Goal: Information Seeking & Learning: Learn about a topic

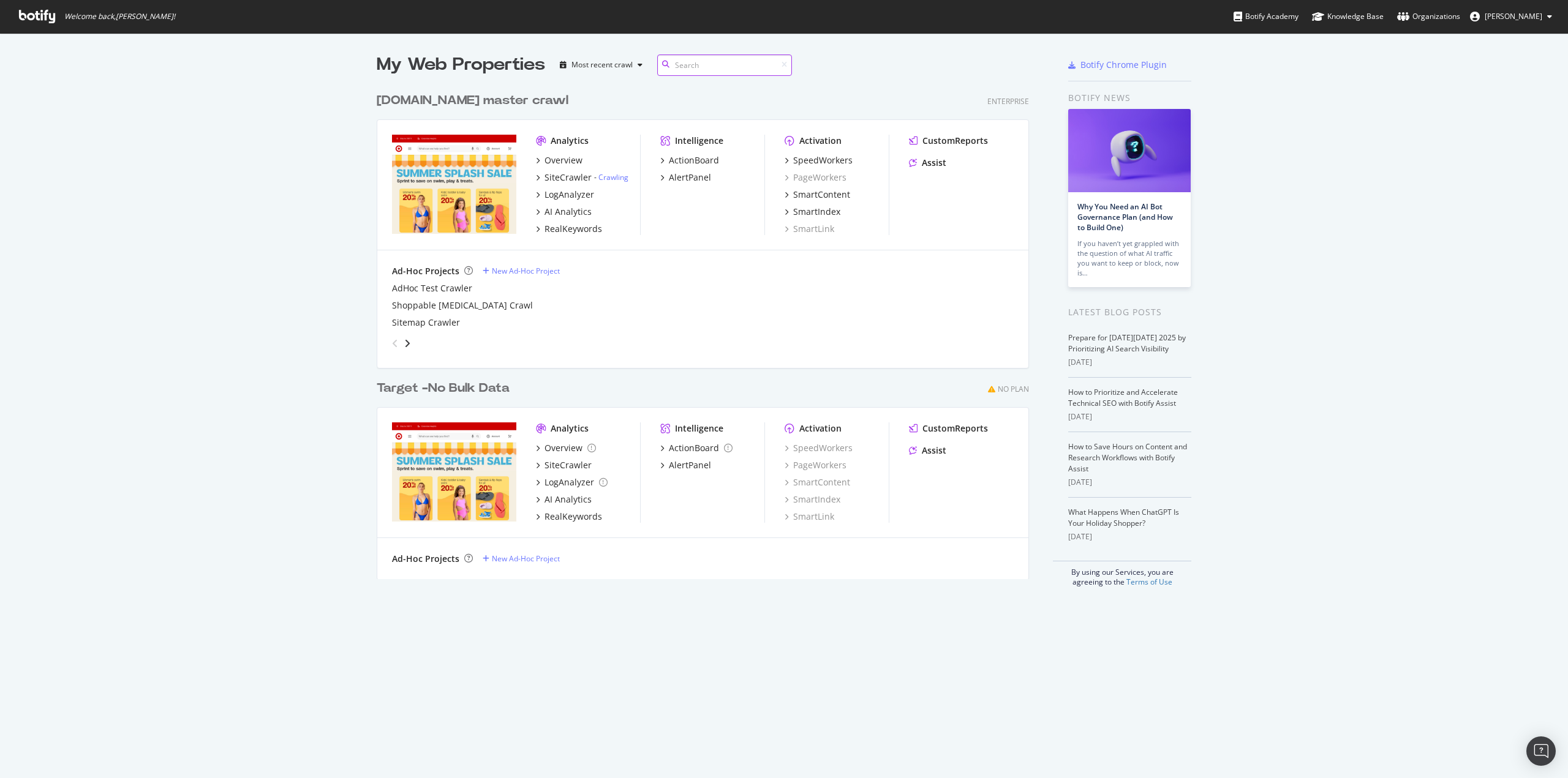
scroll to position [769, 1549]
click at [546, 197] on div "LogAnalyzer" at bounding box center [569, 195] width 49 height 12
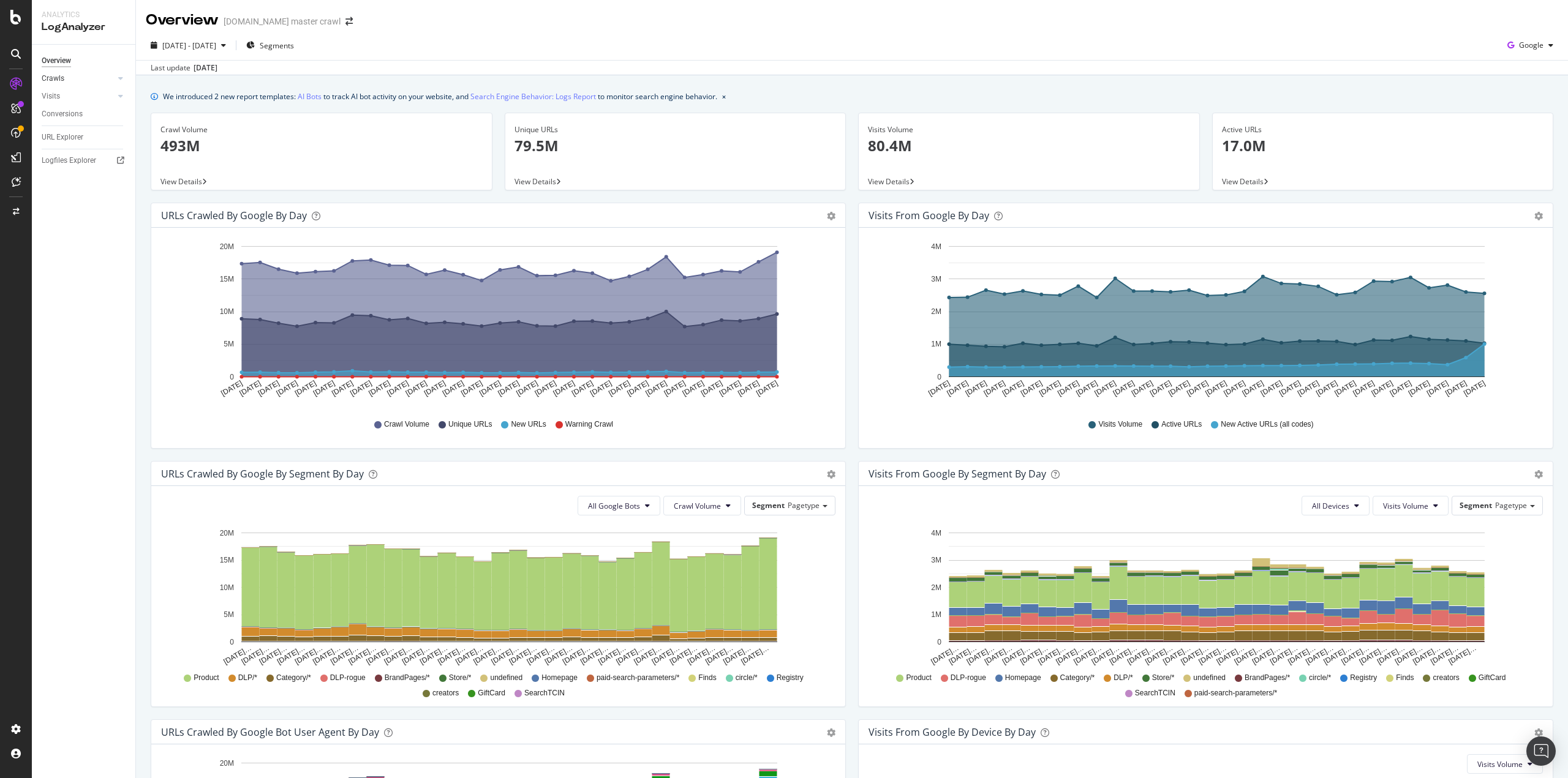
click at [78, 79] on link "Crawls" at bounding box center [78, 78] width 73 height 13
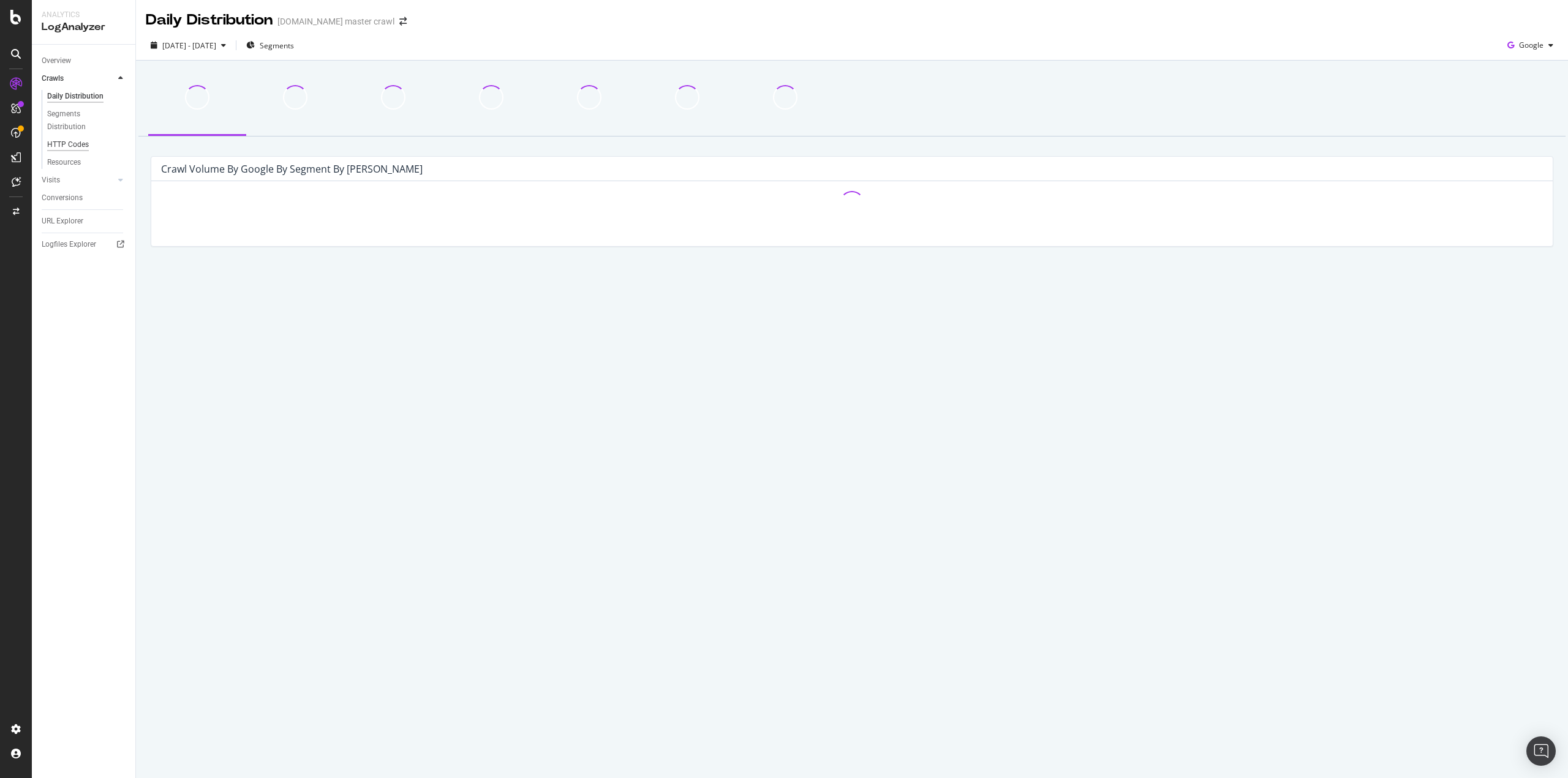
click at [84, 147] on div "HTTP Codes" at bounding box center [68, 145] width 42 height 13
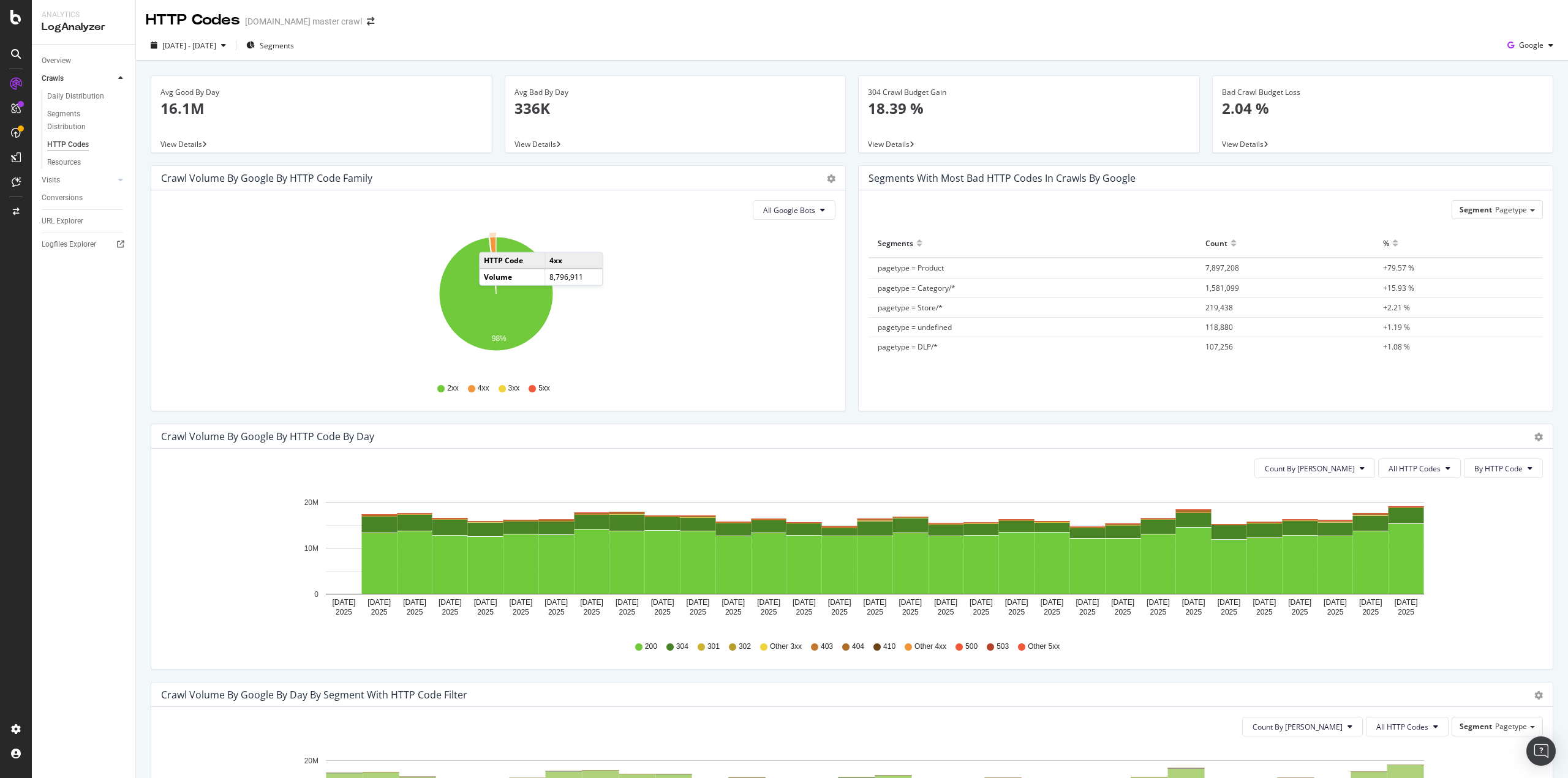
click at [491, 239] on icon "A chart." at bounding box center [492, 265] width 7 height 57
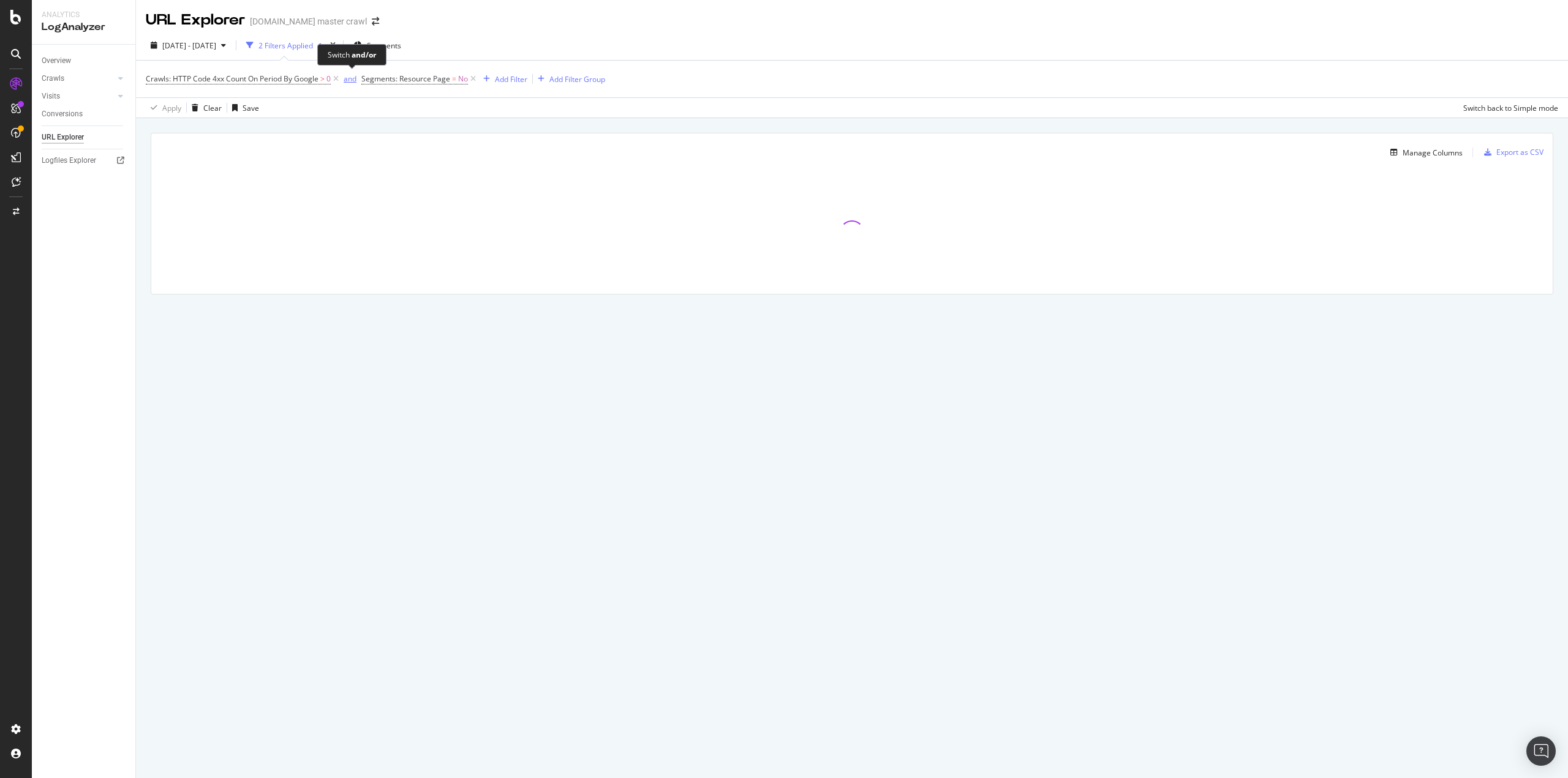
click at [350, 78] on div "and" at bounding box center [350, 79] width 13 height 11
click at [347, 79] on div "or" at bounding box center [347, 79] width 7 height 11
click at [523, 83] on div "Add Filter" at bounding box center [511, 79] width 33 height 11
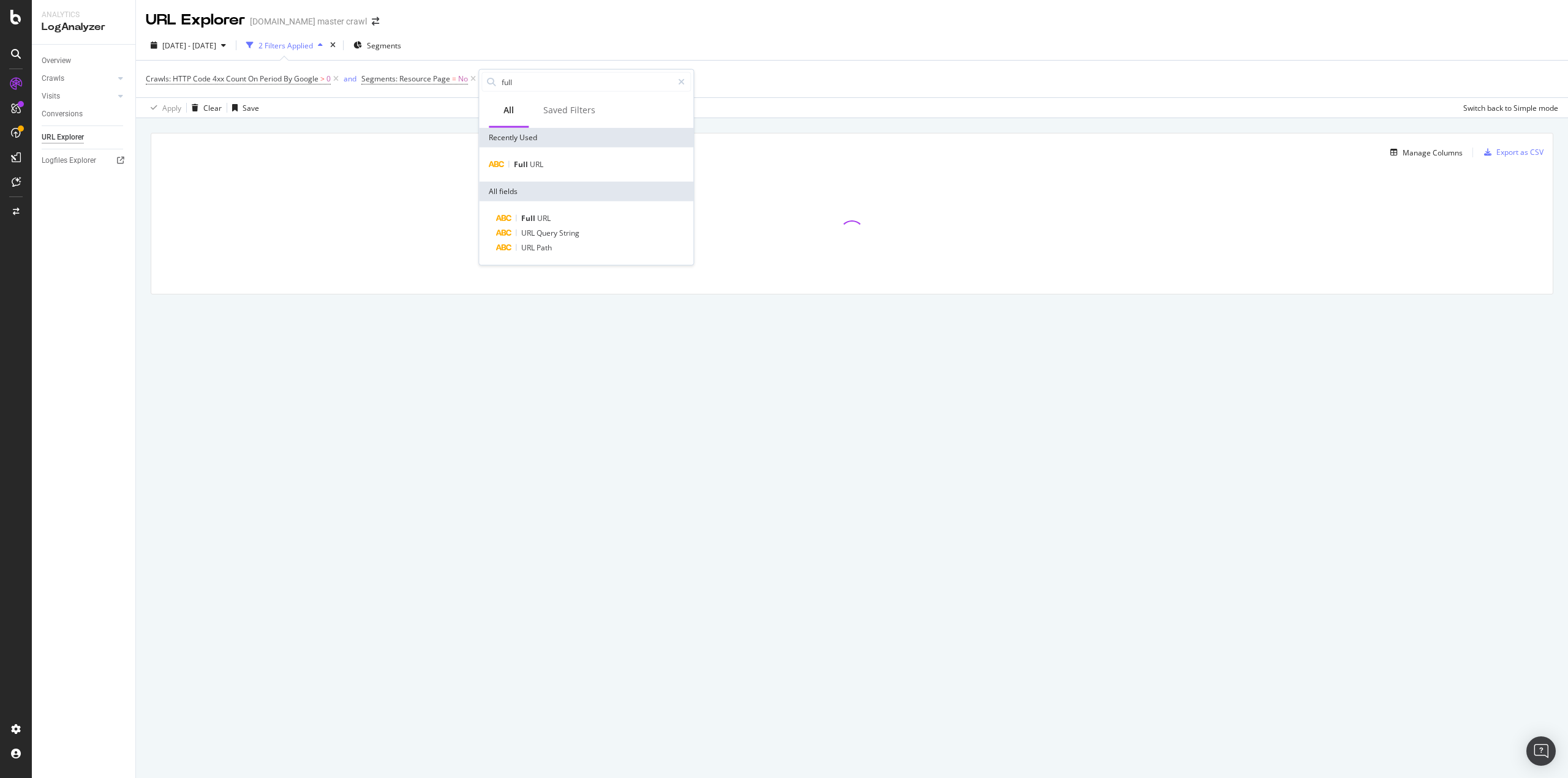
type input "full"
click at [526, 171] on div "Full URL Full URL DATA TYPE: String" at bounding box center [586, 165] width 215 height 34
click at [522, 163] on span "Full" at bounding box center [522, 165] width 16 height 11
click at [524, 133] on input "text" at bounding box center [556, 132] width 133 height 19
type input "/c/"
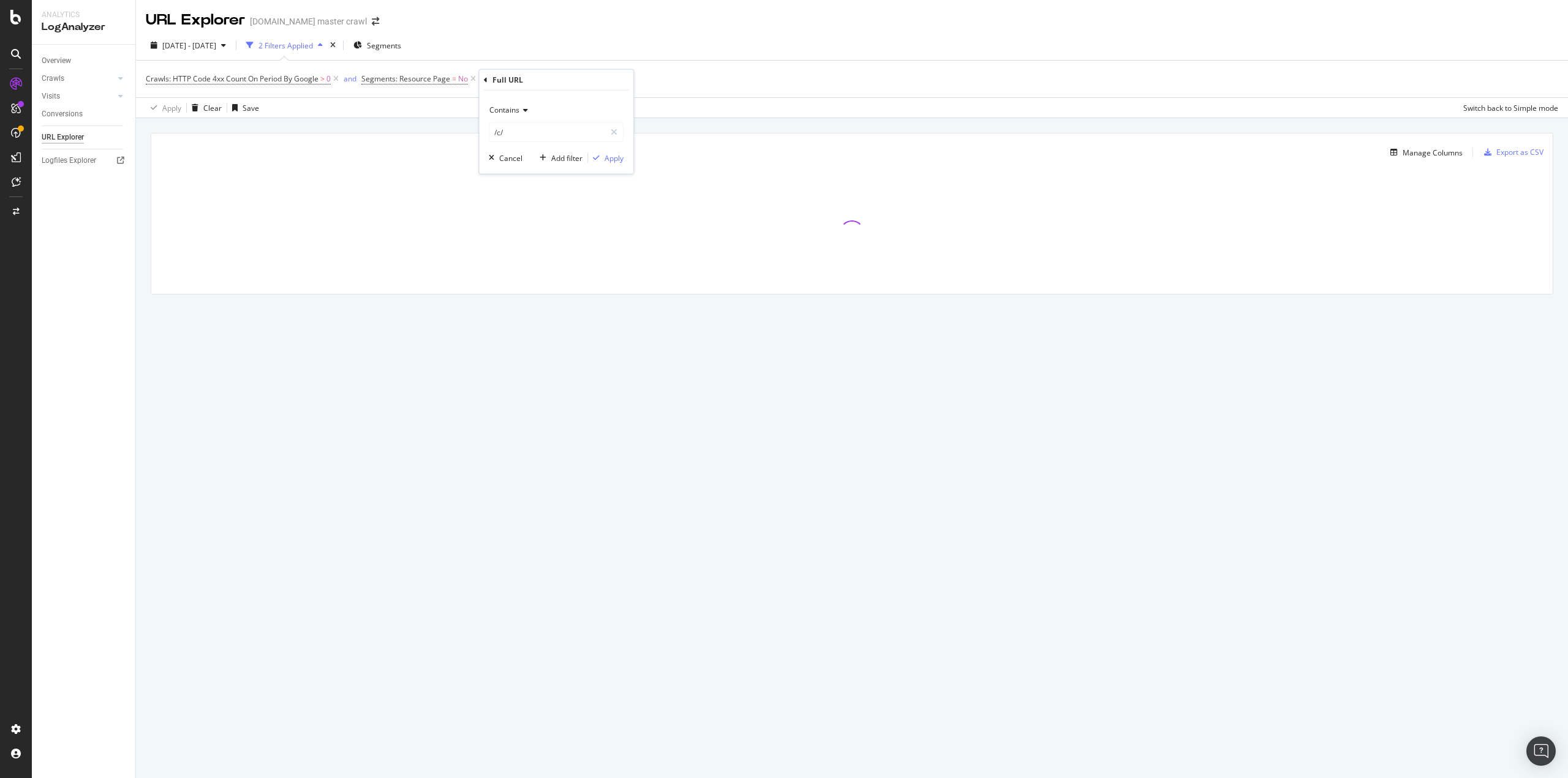
click at [629, 157] on div "Contains /c/ Cancel Add filter Apply" at bounding box center [556, 132] width 155 height 83
click at [612, 162] on div "Apply" at bounding box center [614, 158] width 19 height 11
click at [243, 68] on div "Crawls: HTTP Code 4xx Count On Period By Google > 0 and Segments: Resource Page…" at bounding box center [852, 79] width 1413 height 37
click at [242, 78] on span "Crawls: HTTP Code 4xx Count On Period By Google" at bounding box center [232, 79] width 173 height 11
click at [179, 109] on div "4xx" at bounding box center [233, 107] width 154 height 19
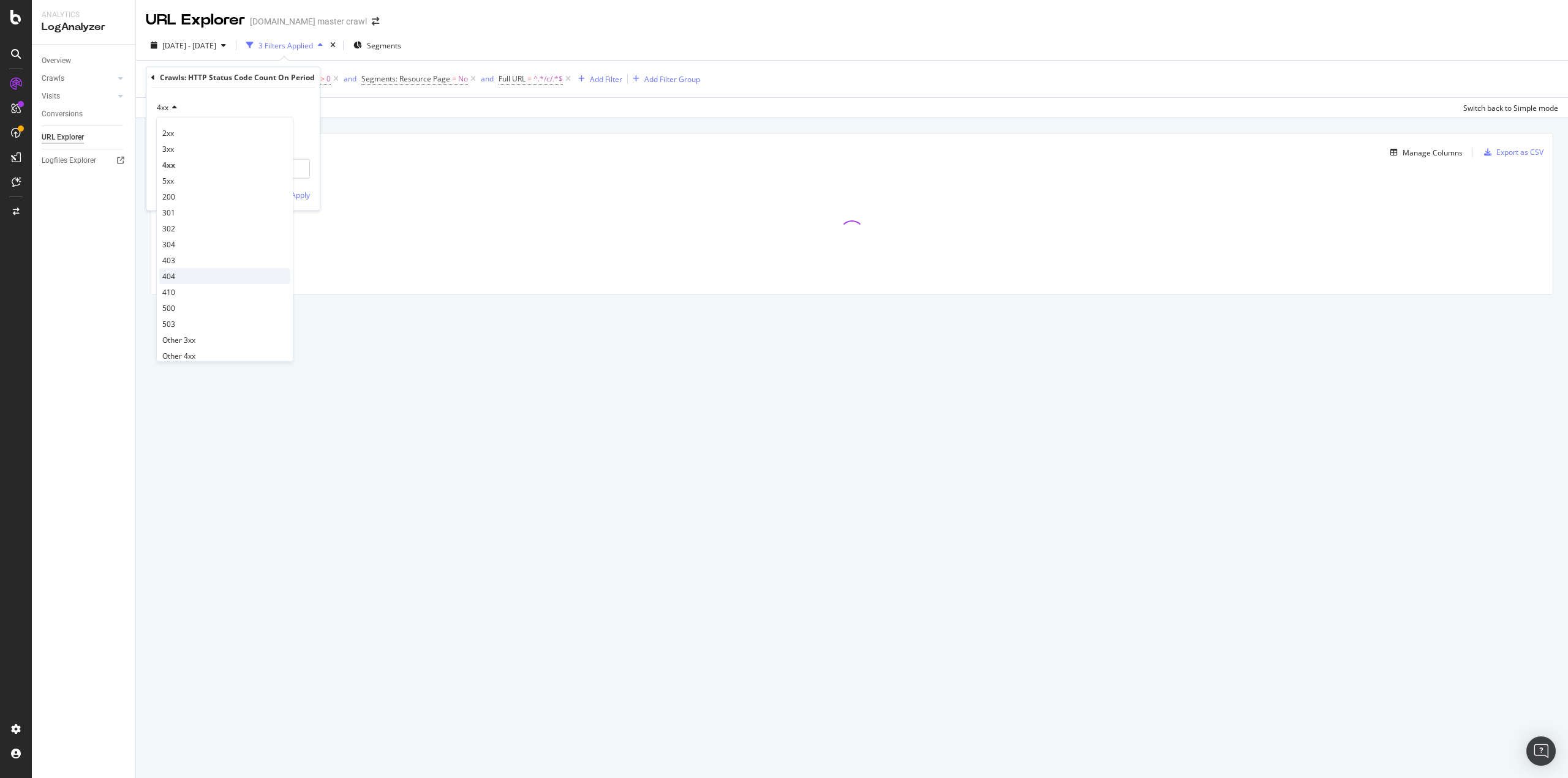
click at [171, 280] on span "404" at bounding box center [169, 276] width 13 height 11
click at [296, 194] on div "Apply" at bounding box center [301, 195] width 19 height 11
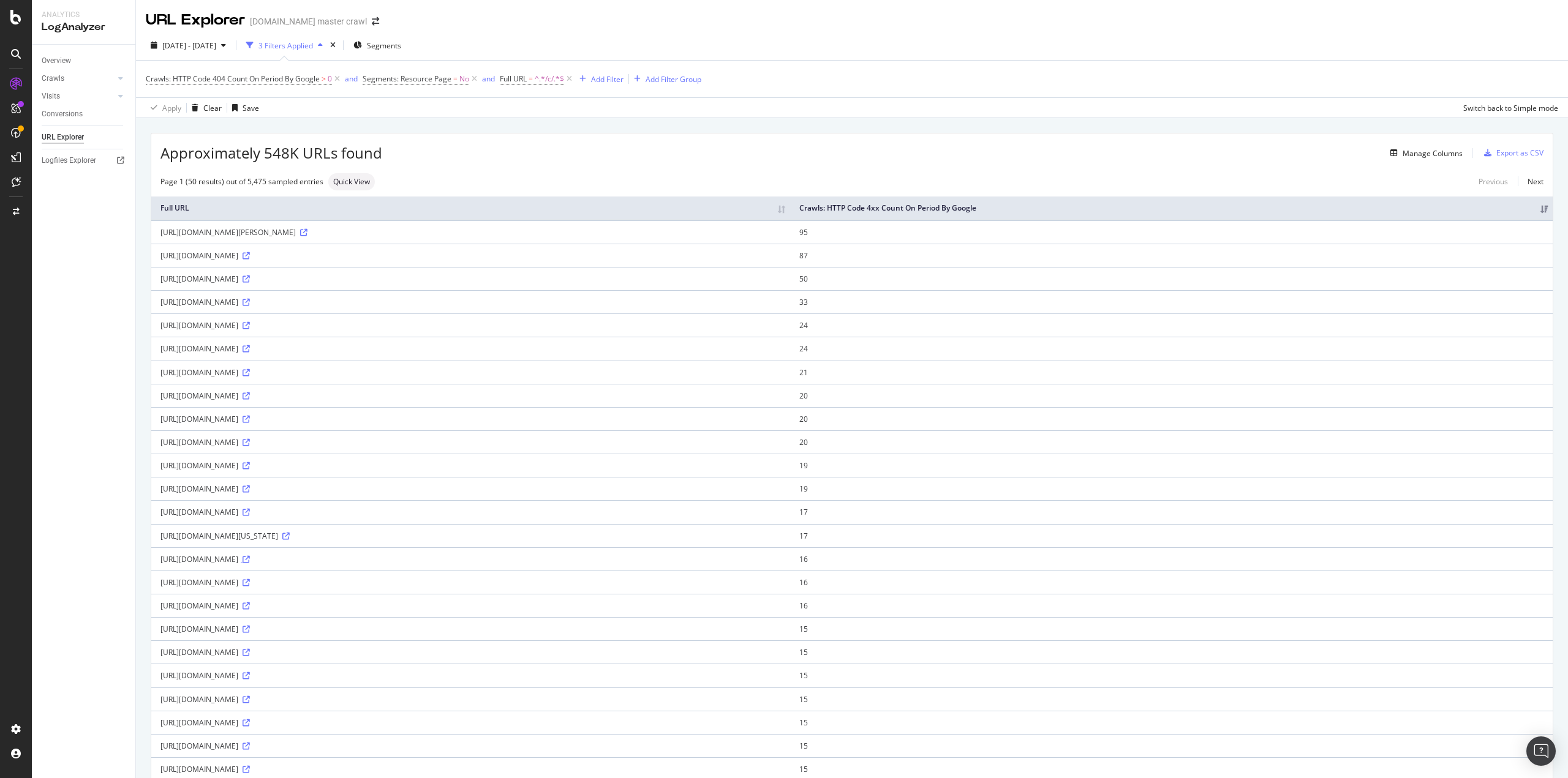
click at [250, 556] on icon at bounding box center [246, 560] width 7 height 7
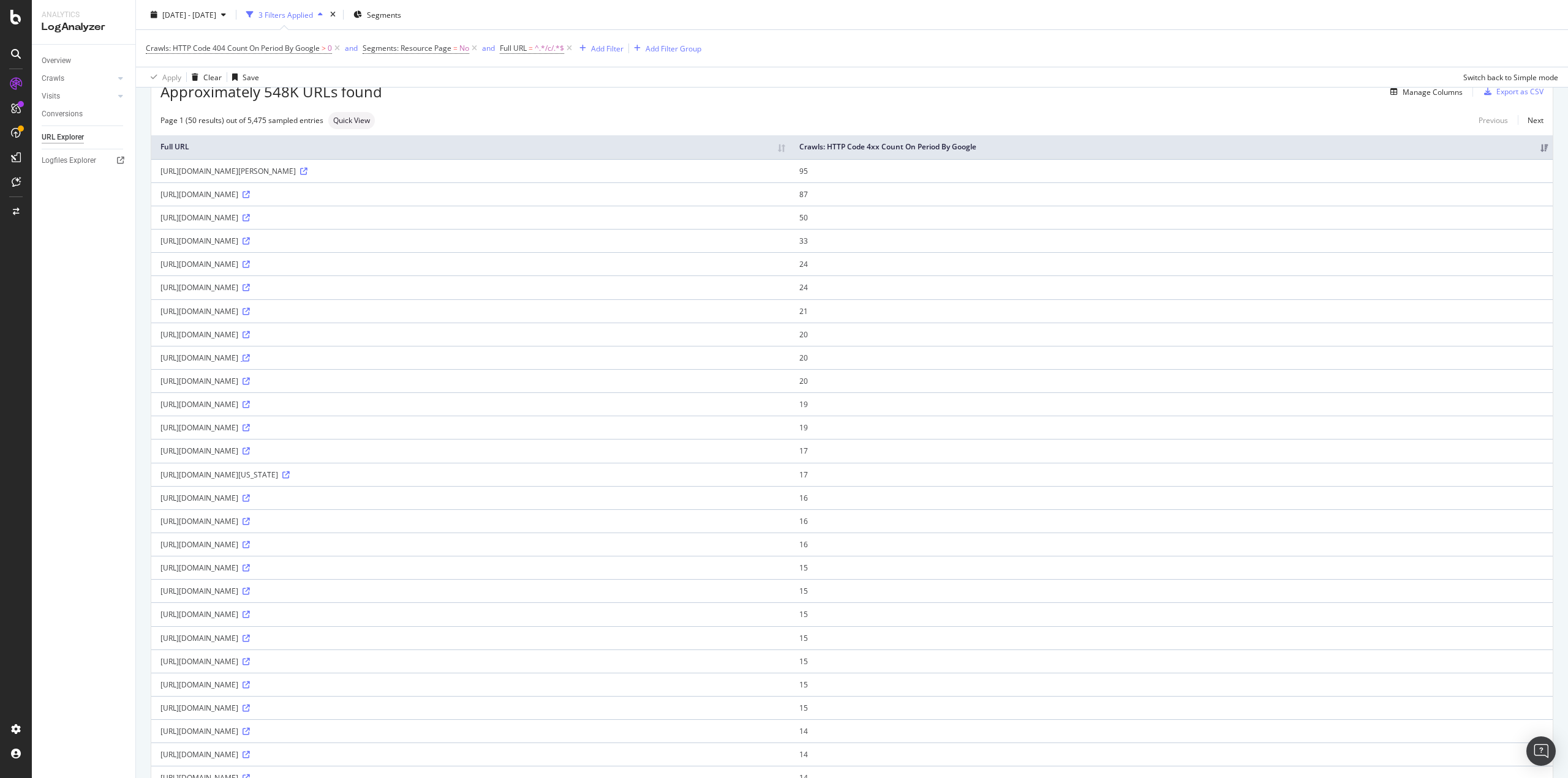
click at [250, 354] on icon at bounding box center [246, 358] width 7 height 7
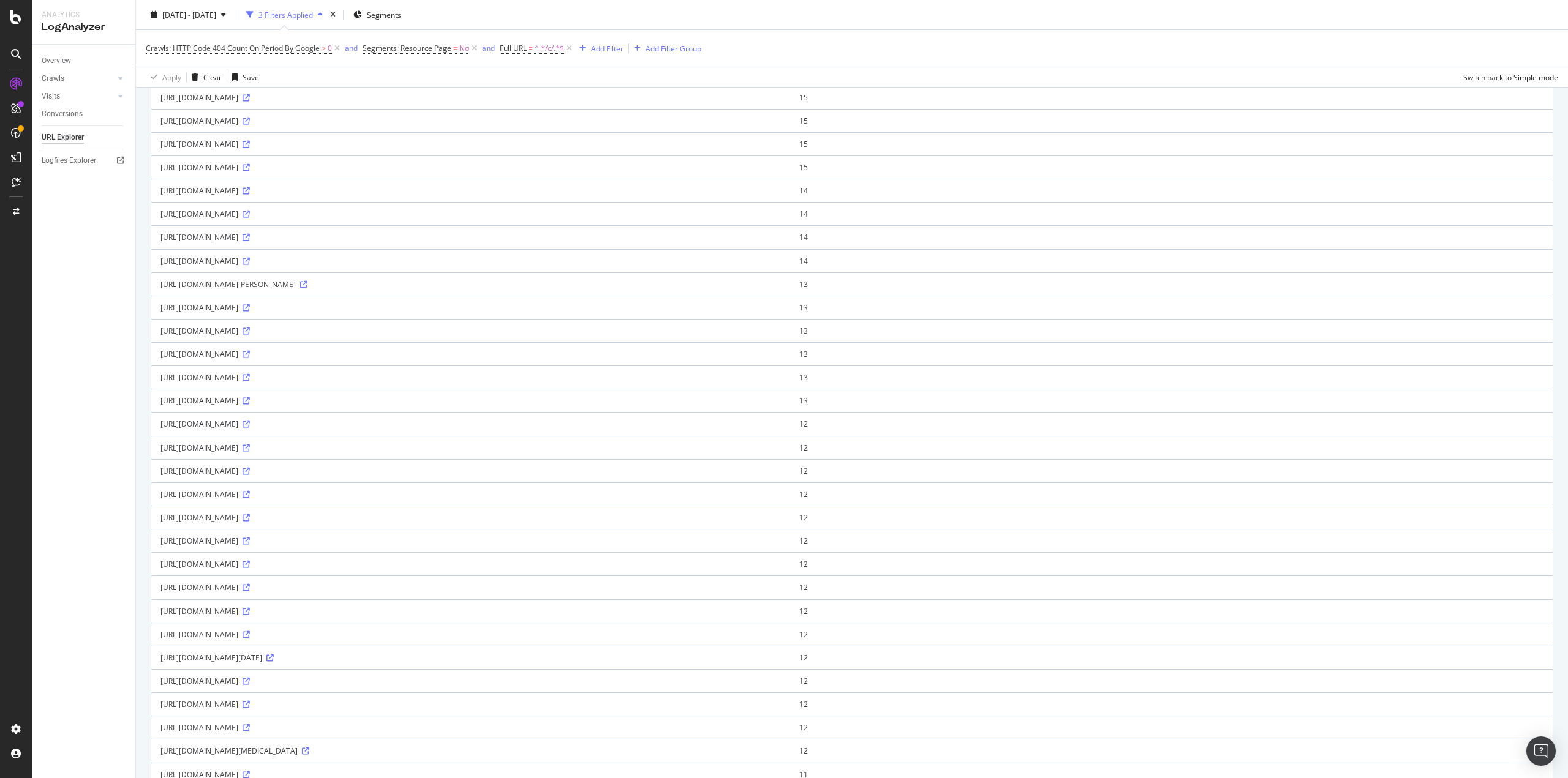
scroll to position [667, 0]
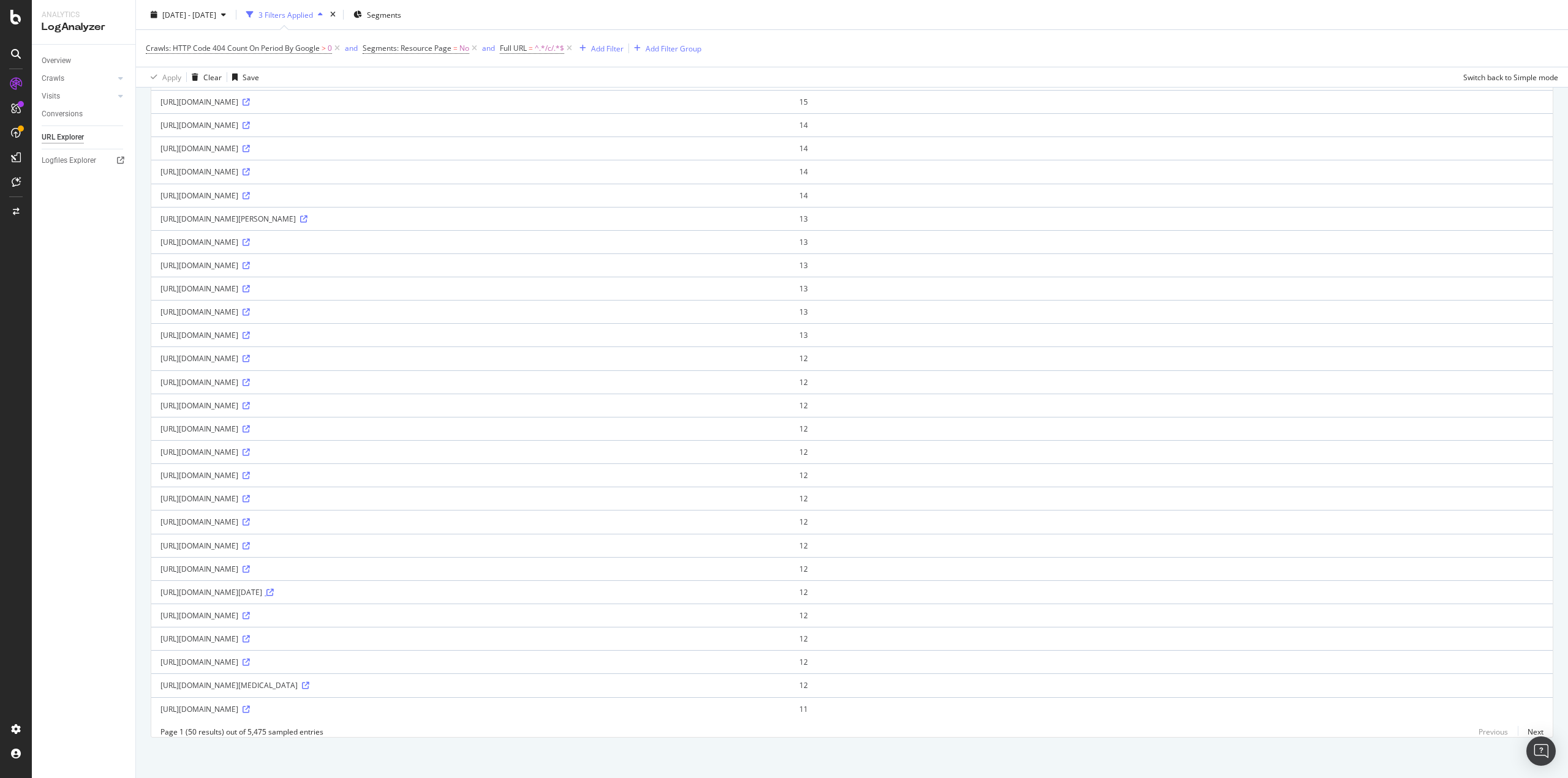
click at [274, 589] on icon at bounding box center [270, 592] width 7 height 7
click at [906, 37] on div "Crawls: HTTP Code 404 Count On Period By Google > 0 and Segments: Resource Page…" at bounding box center [852, 48] width 1413 height 37
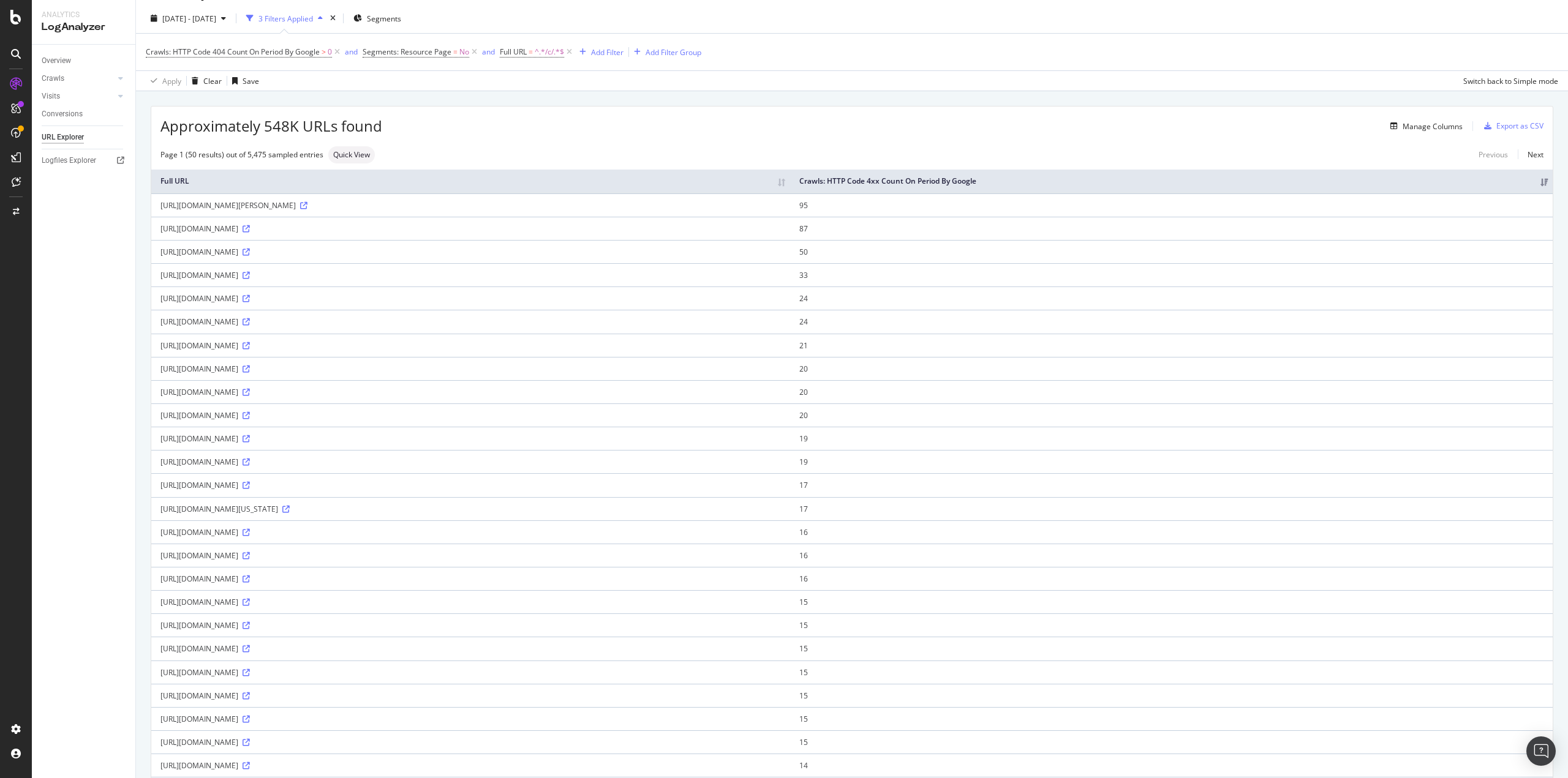
scroll to position [0, 0]
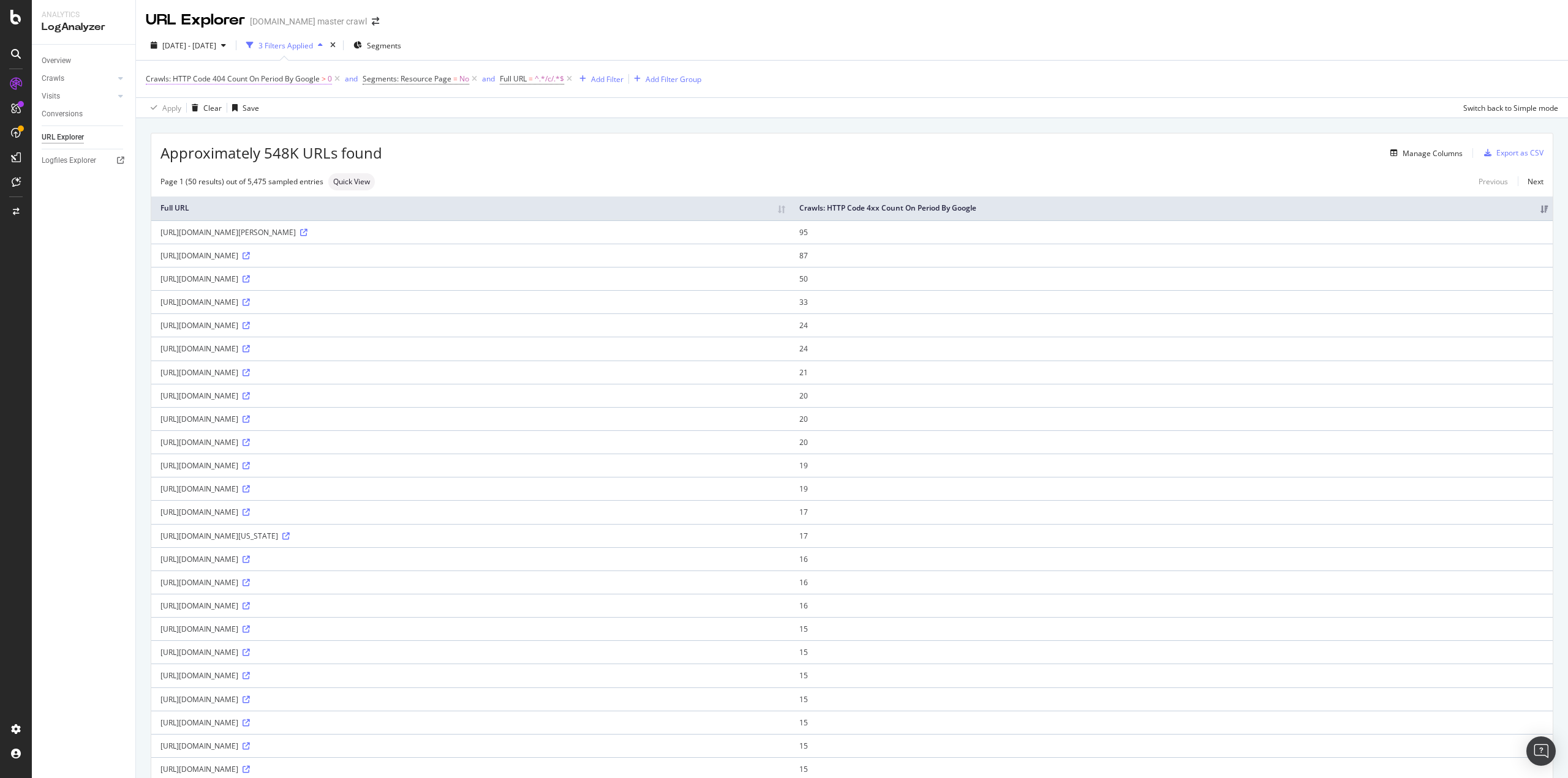
click at [205, 79] on span "Crawls: HTTP Code 404 Count On Period By Google" at bounding box center [233, 79] width 174 height 11
click at [152, 79] on icon at bounding box center [153, 77] width 4 height 7
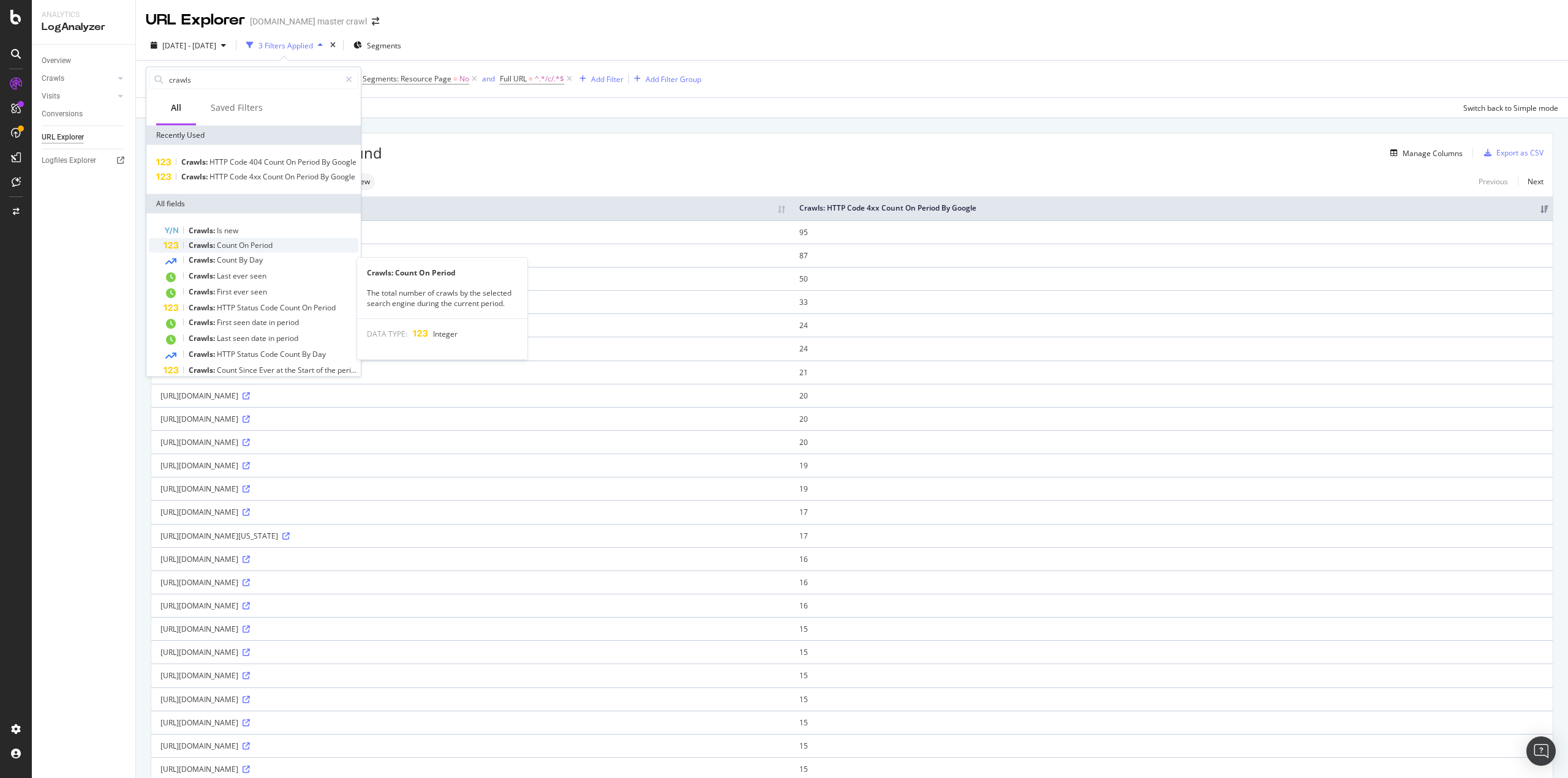
type input "crawls"
click at [261, 250] on span "Period" at bounding box center [261, 245] width 22 height 11
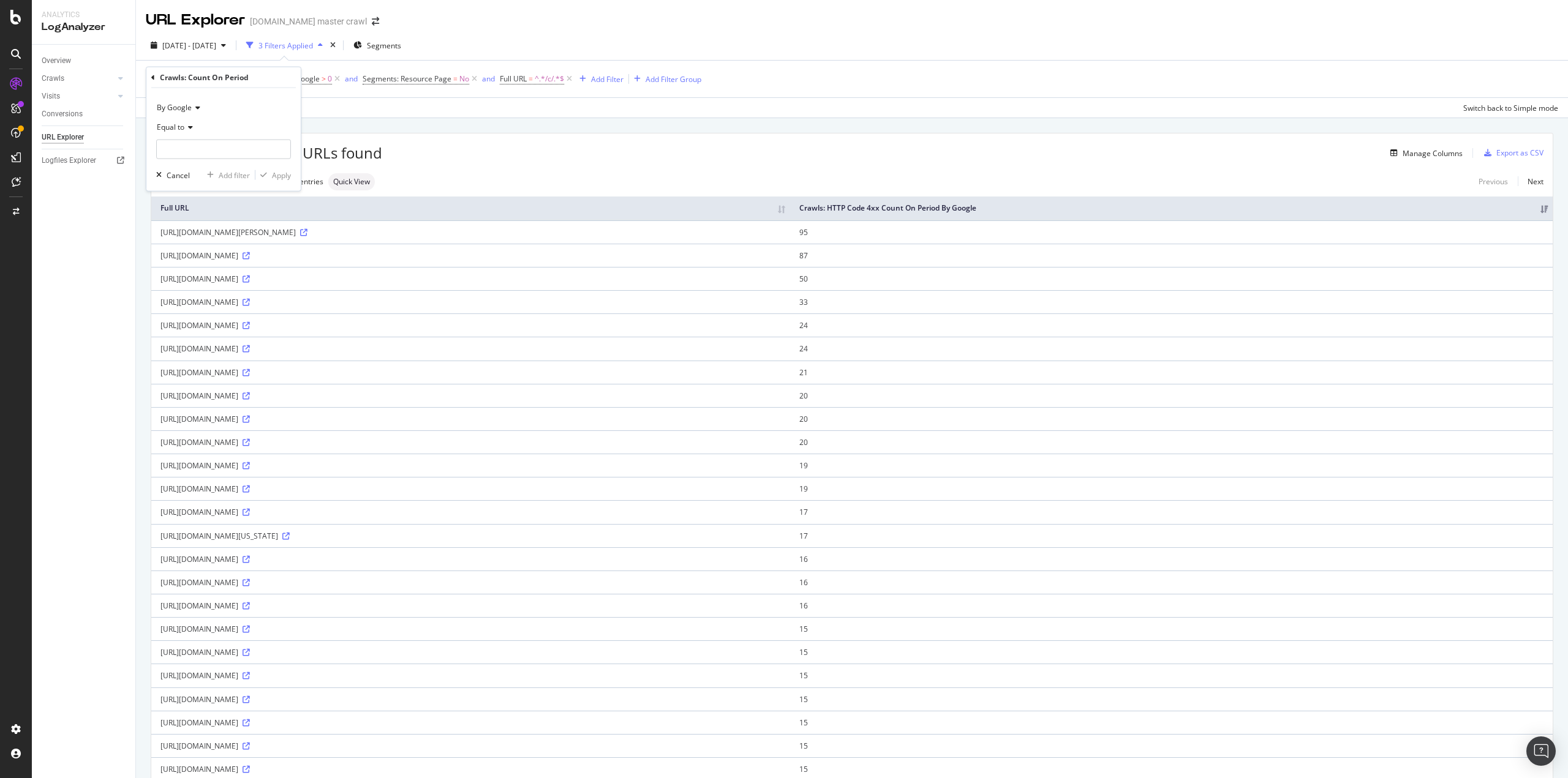
click at [186, 124] on icon at bounding box center [189, 127] width 9 height 7
click at [195, 215] on span "Greater than" at bounding box center [185, 216] width 44 height 11
click at [205, 155] on input "number" at bounding box center [223, 149] width 135 height 19
type input "0"
click at [277, 175] on div "Apply" at bounding box center [281, 175] width 19 height 11
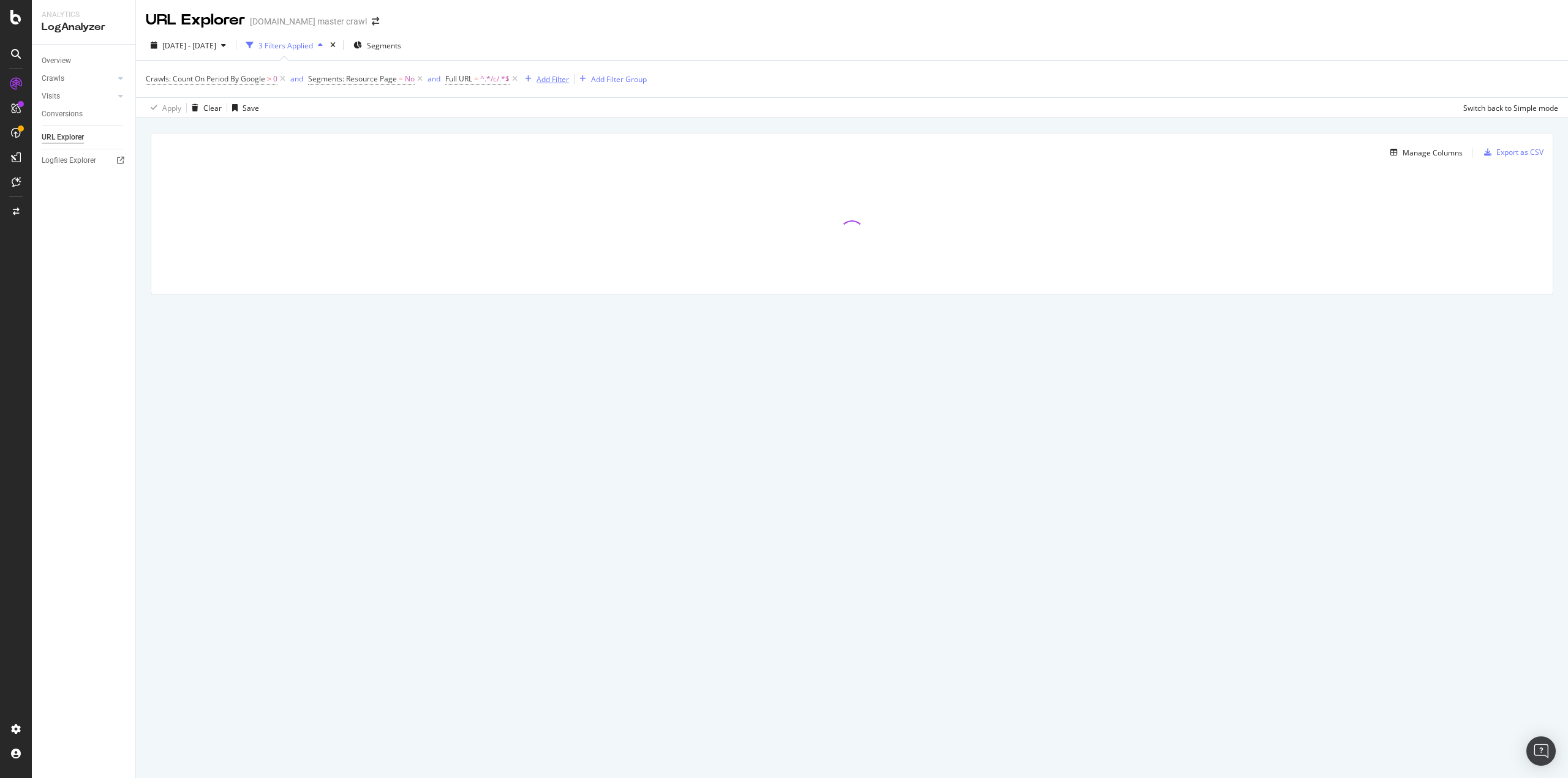
click at [420, 79] on icon at bounding box center [420, 79] width 11 height 12
click at [381, 80] on icon at bounding box center [378, 79] width 11 height 12
click at [319, 81] on div "Add Filter" at bounding box center [321, 79] width 33 height 11
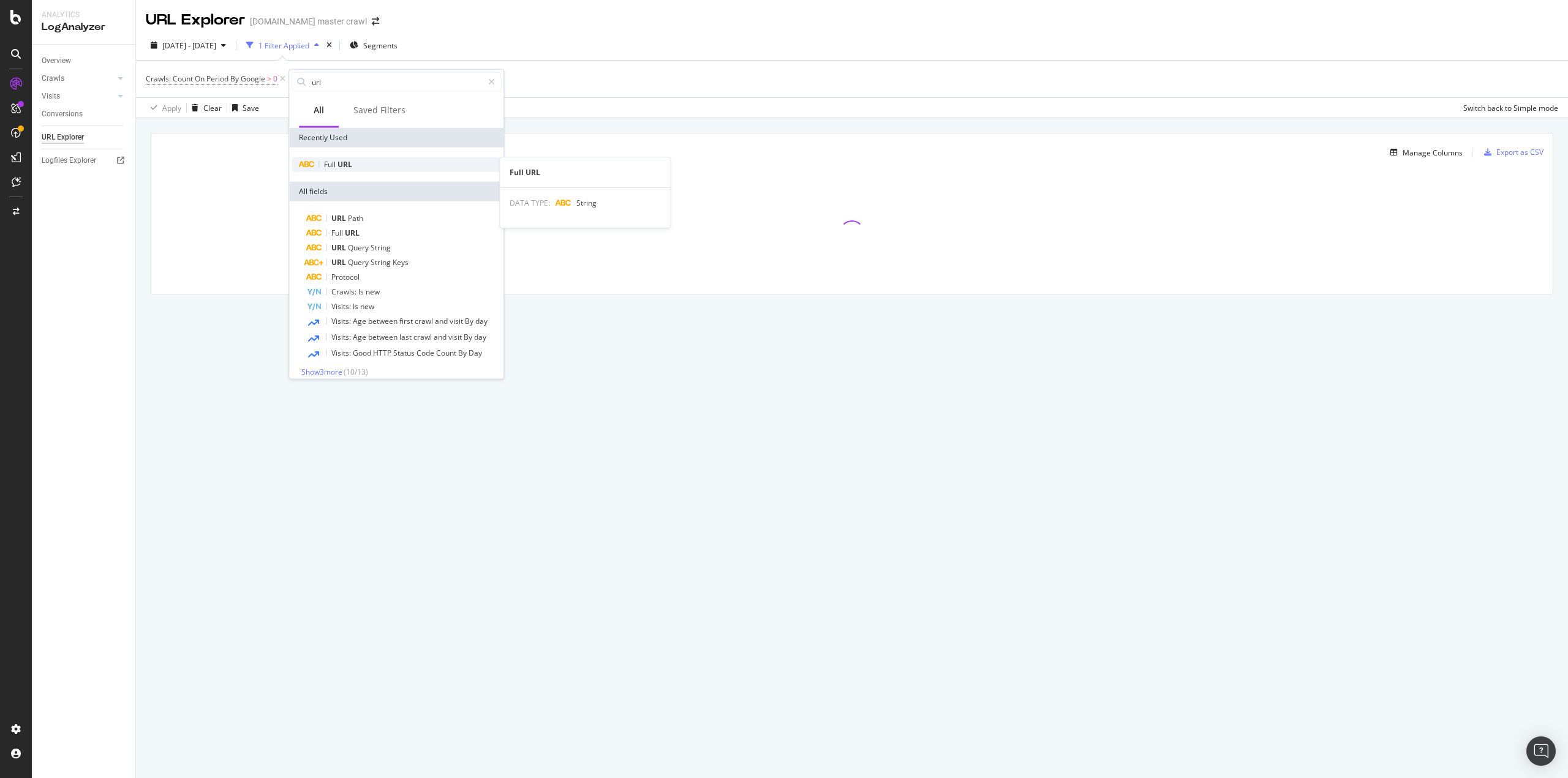
type input "url"
click at [368, 162] on div "Full URL" at bounding box center [396, 165] width 209 height 15
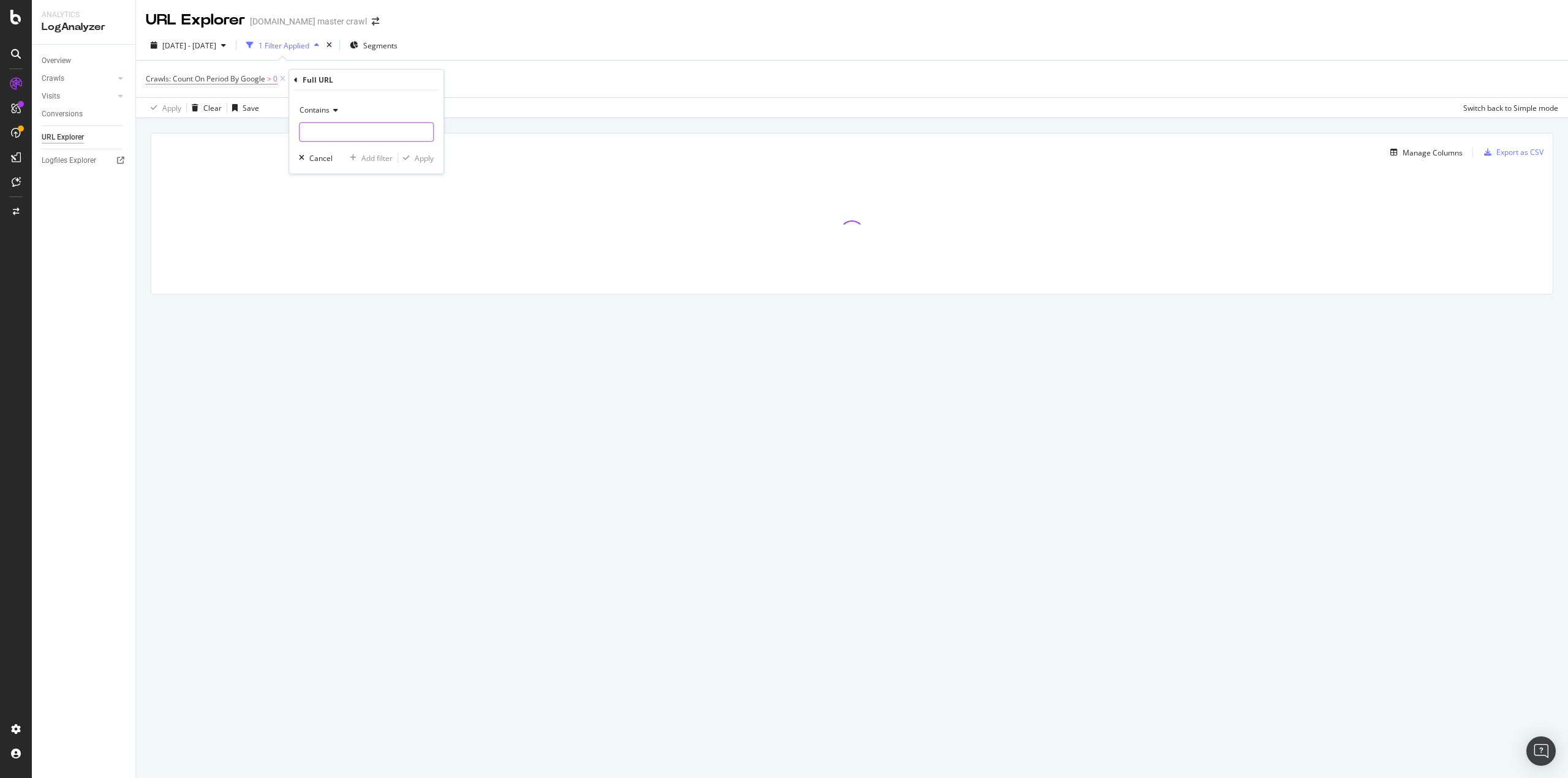
click at [350, 131] on input "text" at bounding box center [367, 132] width 133 height 19
type input "b"
click at [326, 155] on div "Cancel" at bounding box center [321, 158] width 23 height 11
click at [378, 80] on div "Add Filter Group" at bounding box center [387, 79] width 56 height 11
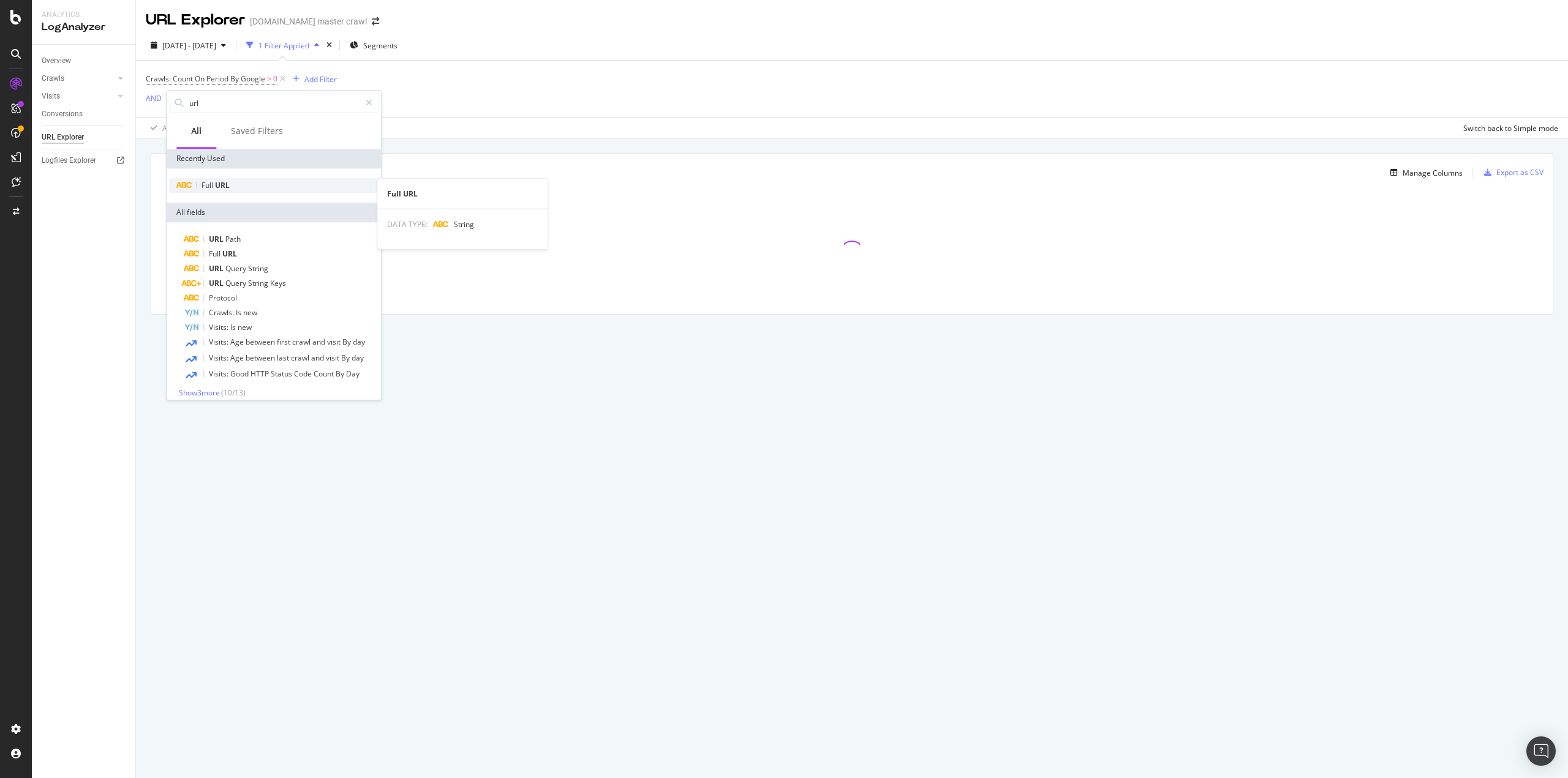
click at [256, 189] on div "Full URL" at bounding box center [274, 186] width 209 height 15
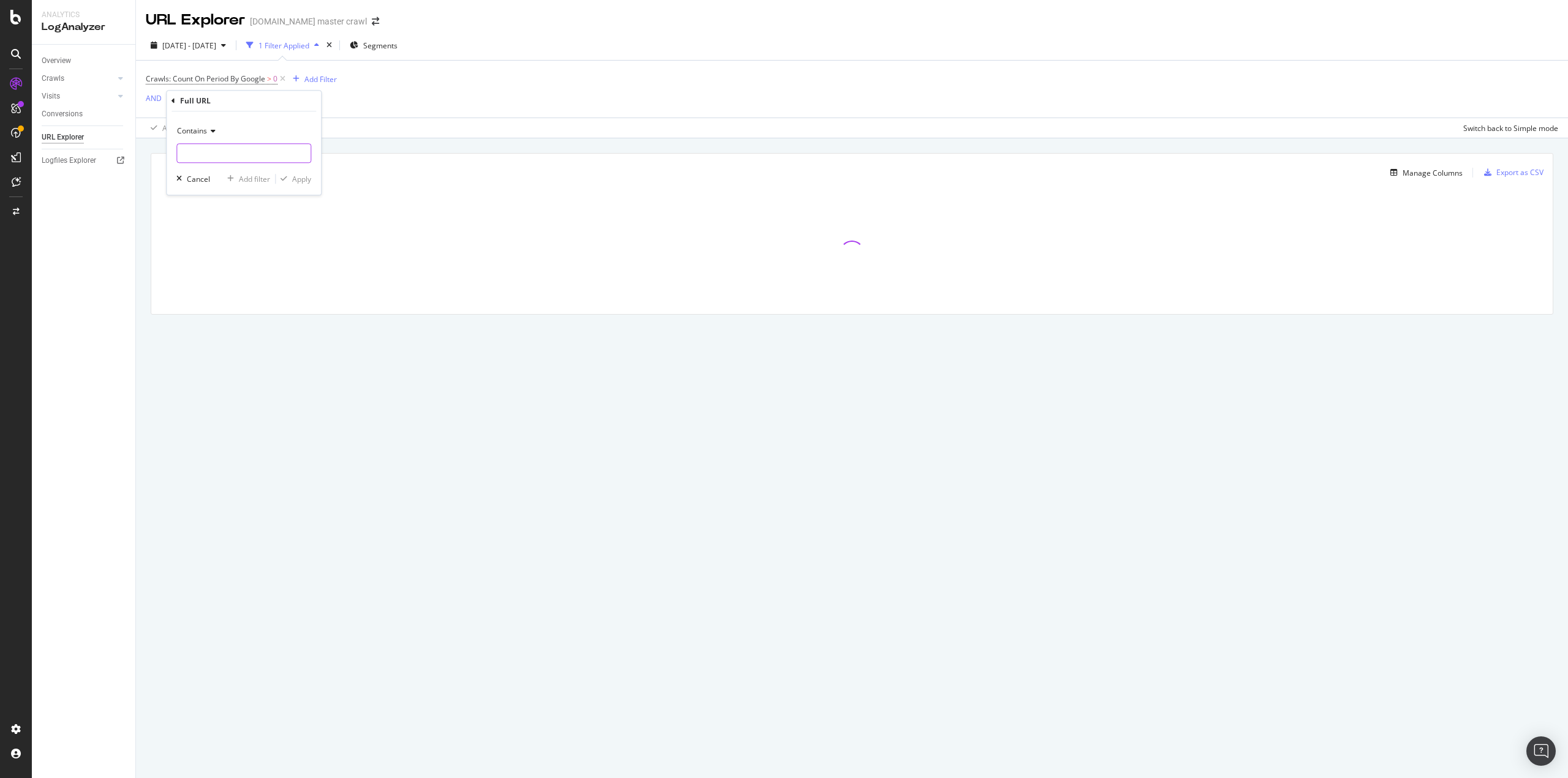
click at [239, 152] on input "text" at bounding box center [244, 153] width 133 height 19
type input "[DATE][DATE]"
click at [269, 179] on div "Add filter" at bounding box center [255, 179] width 31 height 11
click at [299, 105] on div "Add Filter" at bounding box center [313, 101] width 33 height 11
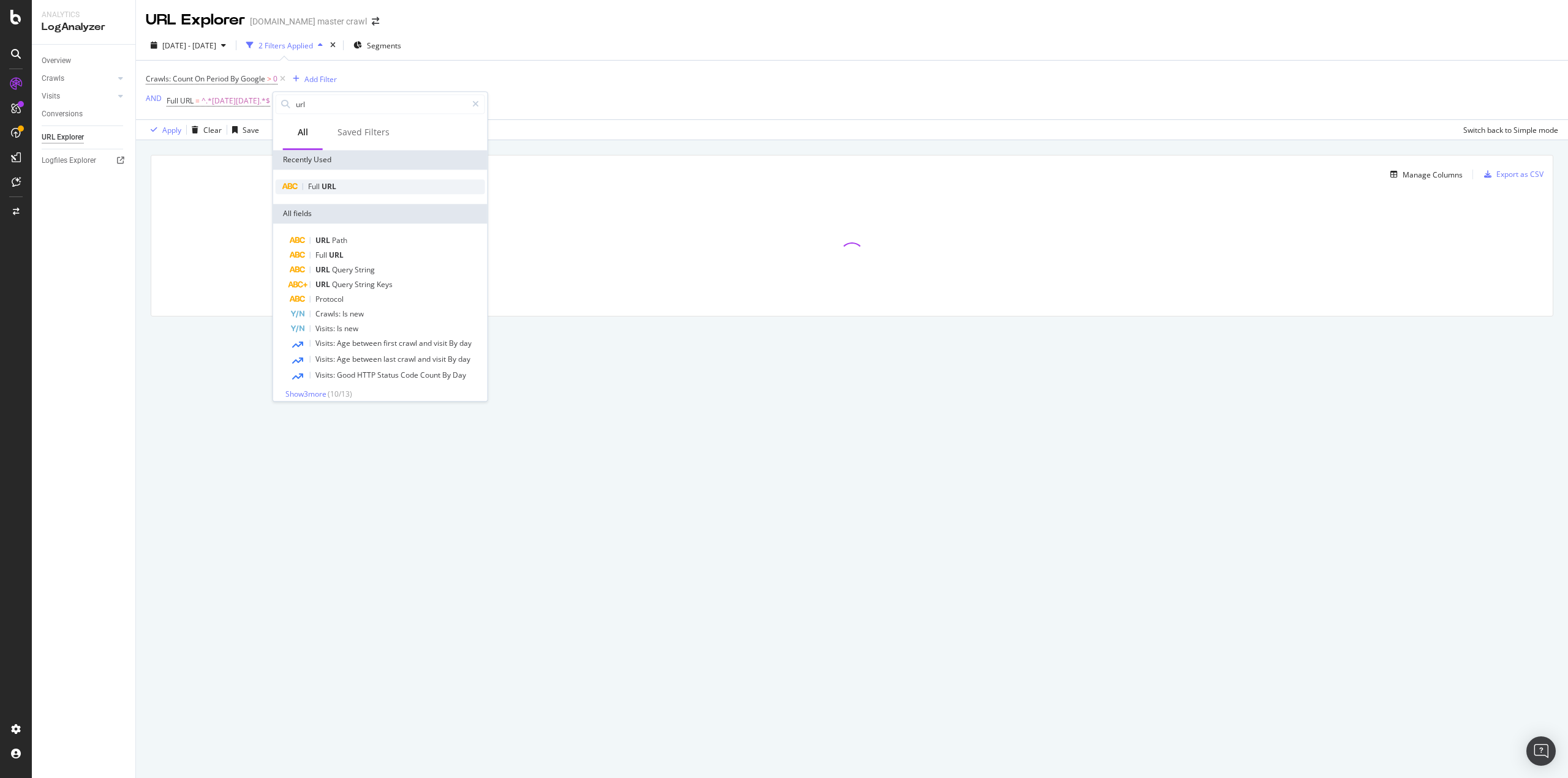
click at [310, 188] on span "Full" at bounding box center [315, 187] width 13 height 11
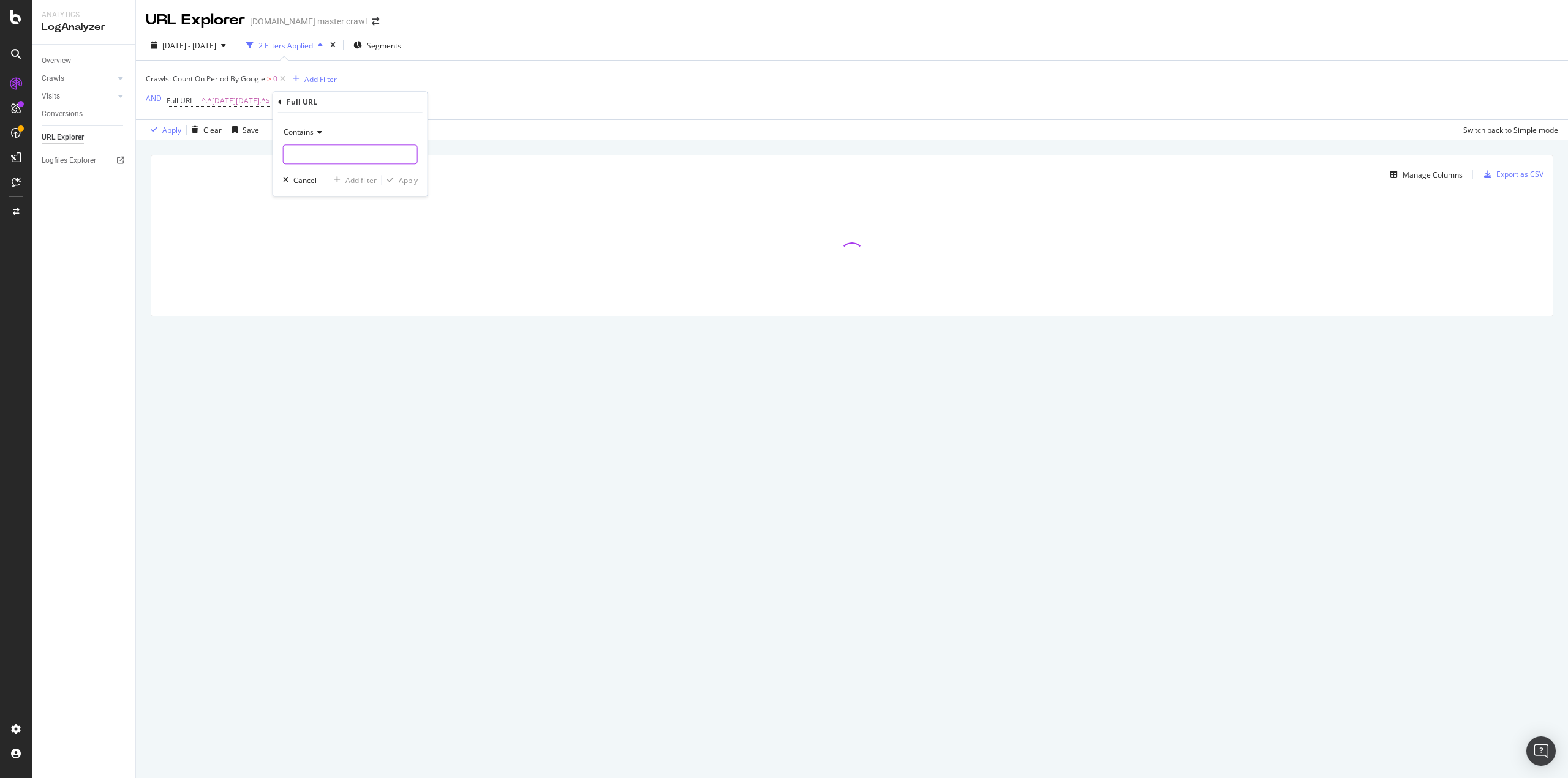
click at [315, 150] on input "text" at bounding box center [351, 154] width 133 height 19
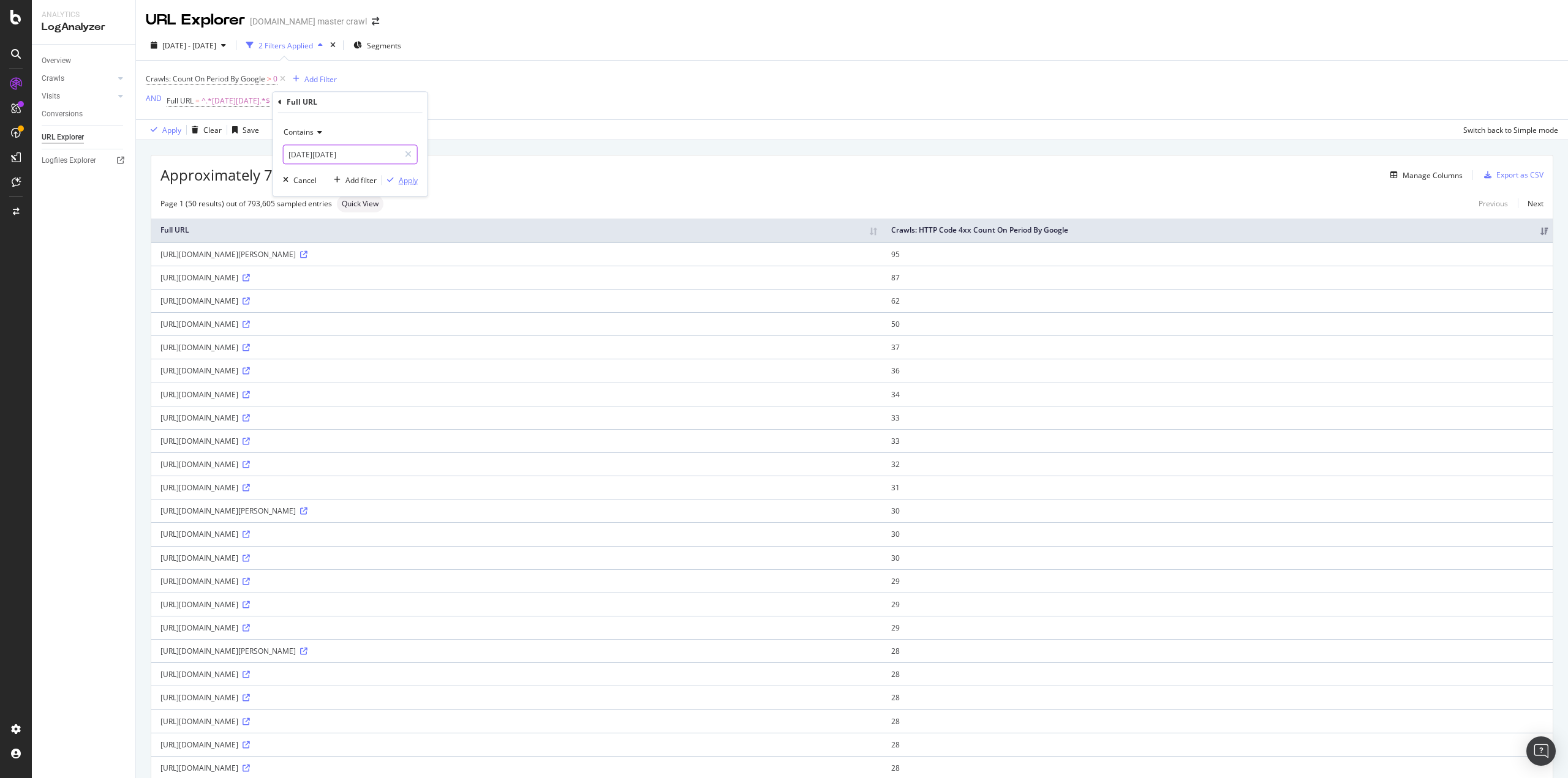
type input "[DATE][DATE]"
click at [408, 182] on div "Apply" at bounding box center [408, 181] width 19 height 11
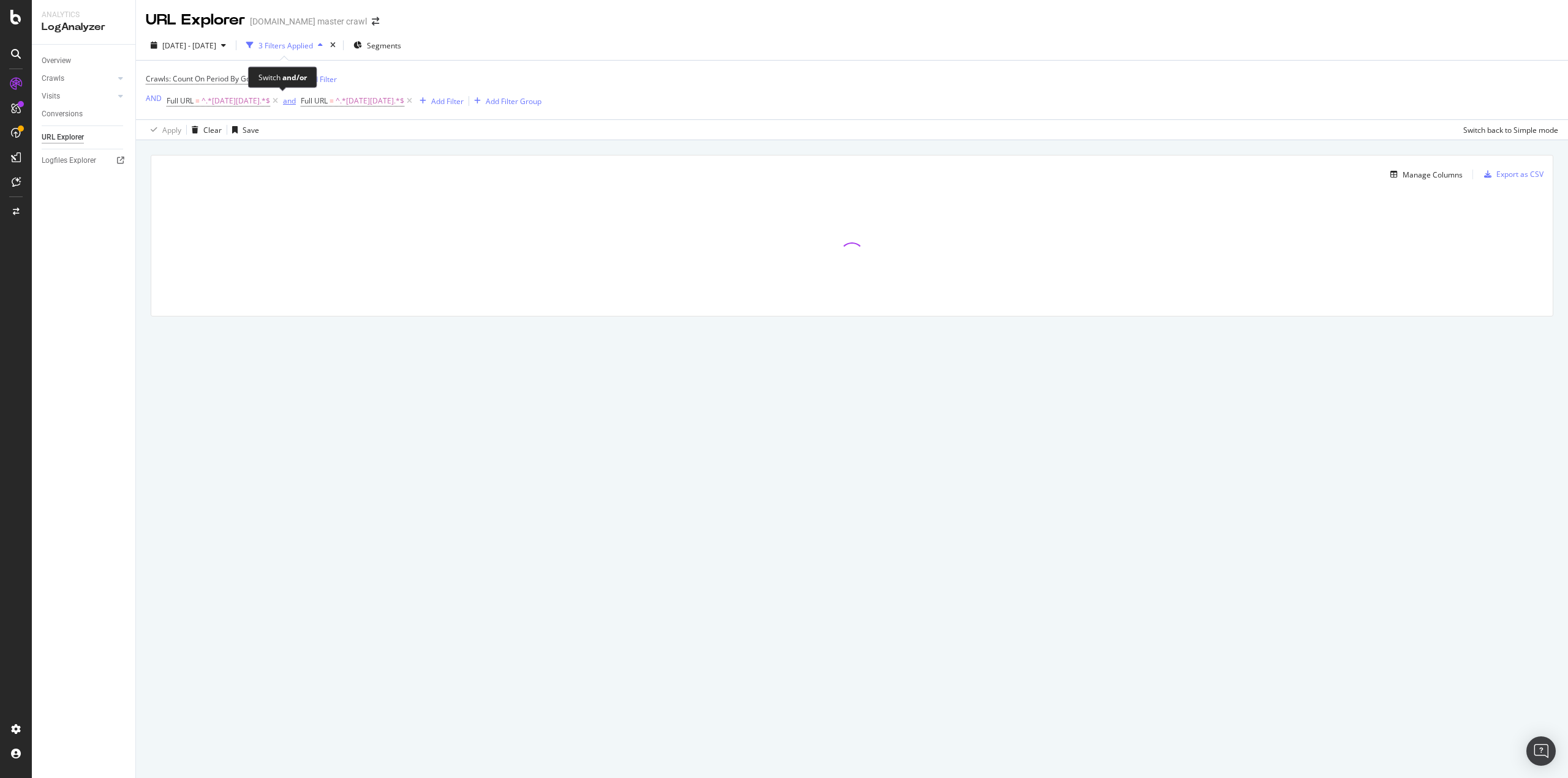
click at [283, 99] on div "and" at bounding box center [289, 101] width 13 height 11
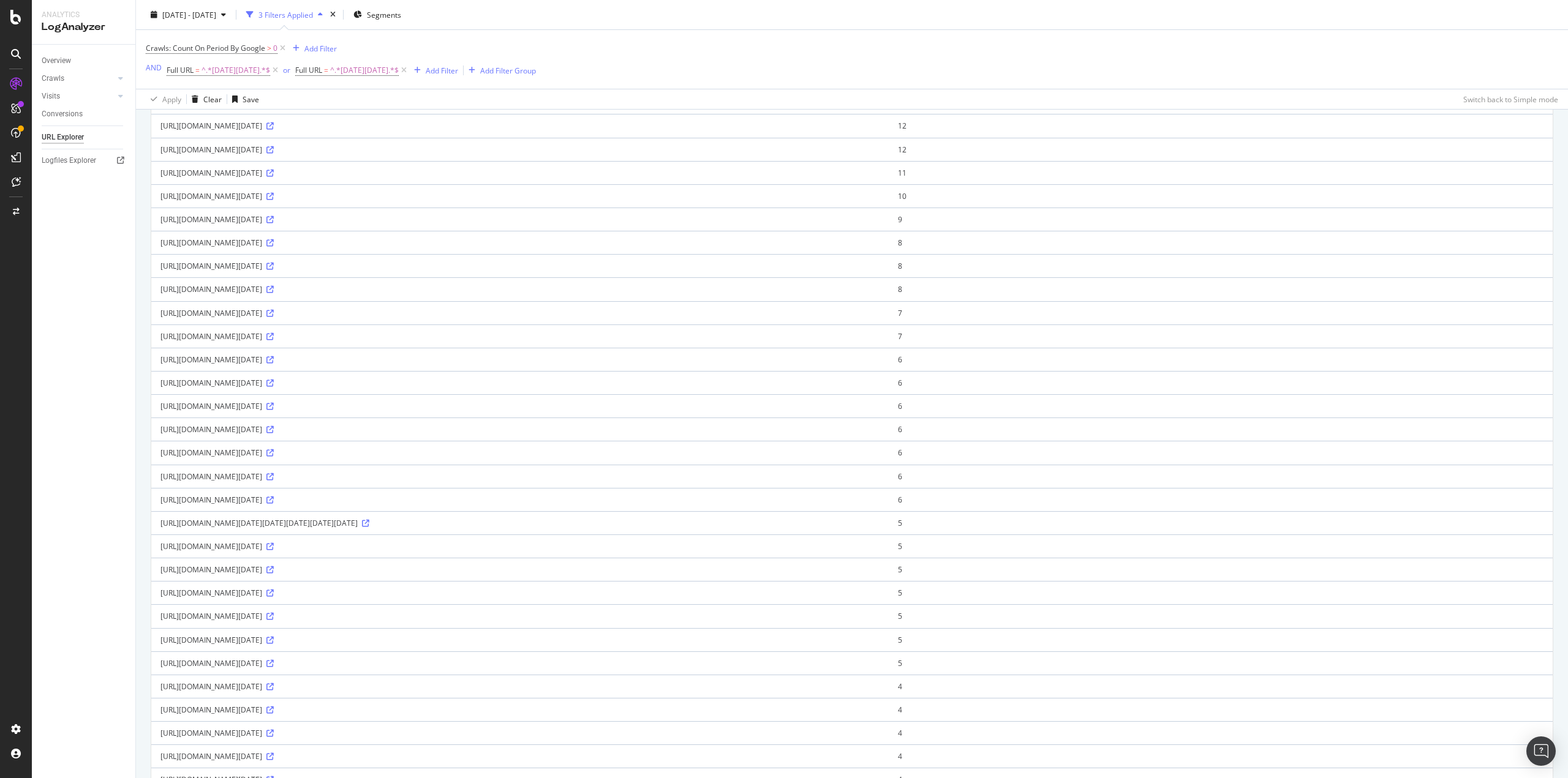
scroll to position [612, 0]
